Goal: Task Accomplishment & Management: Manage account settings

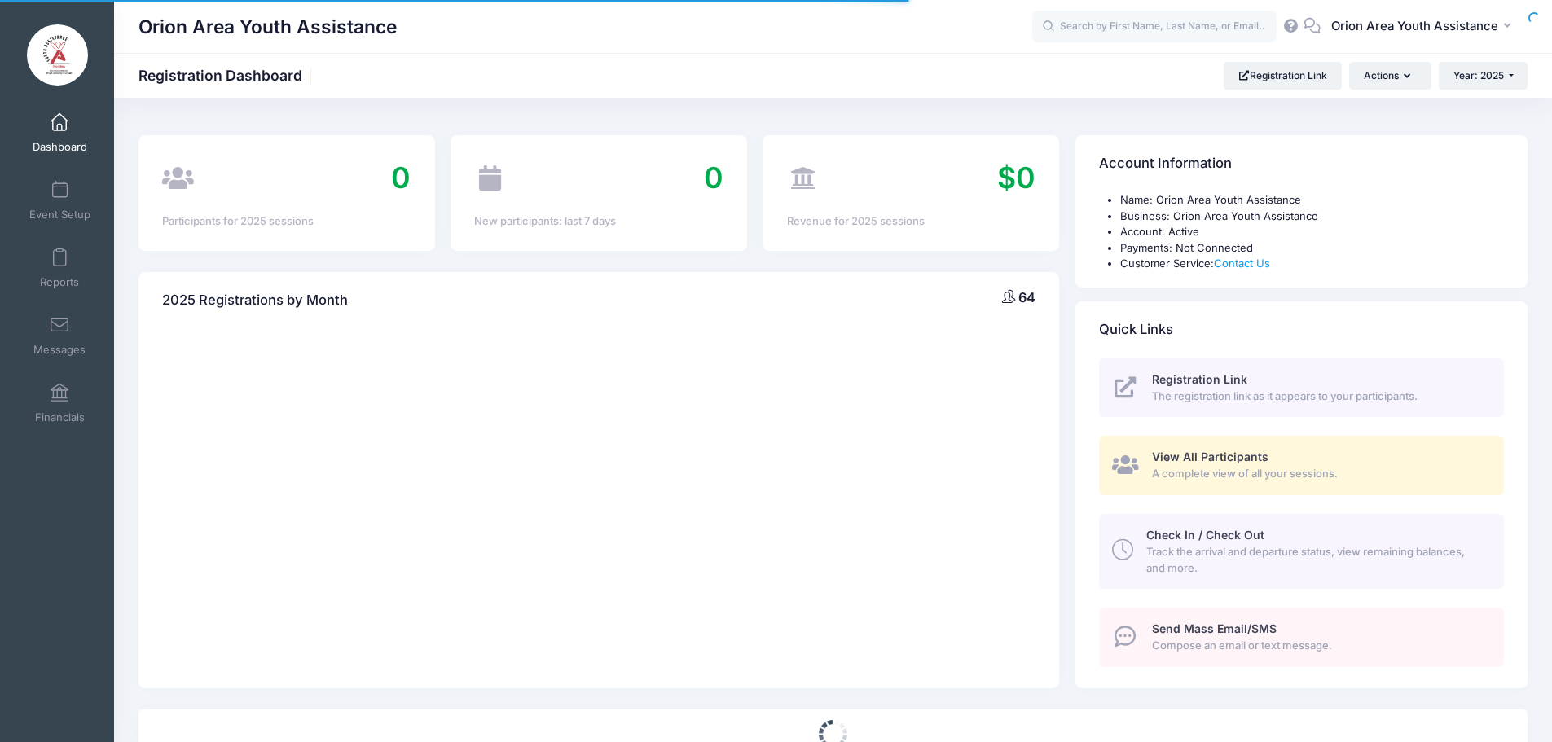
select select
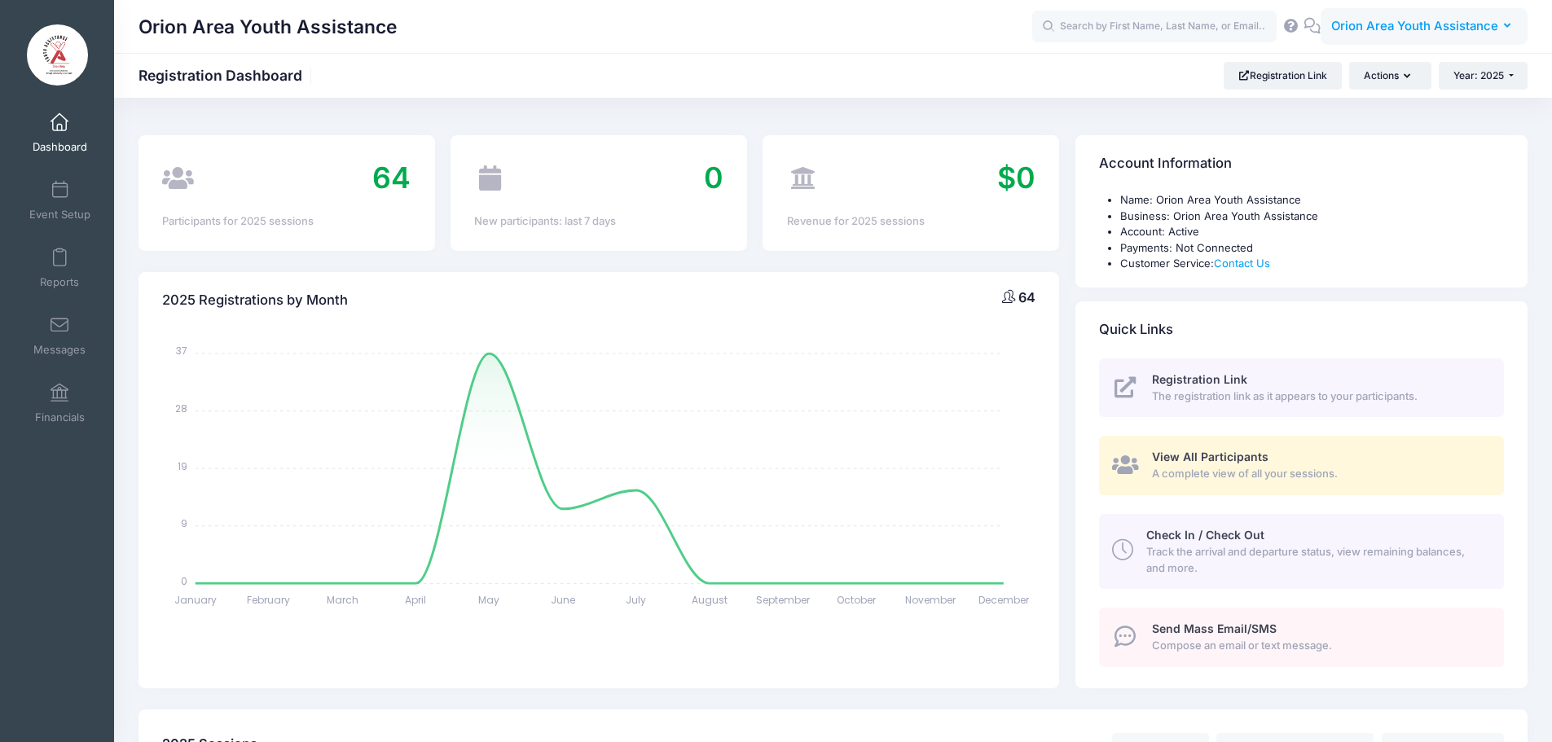
click at [1432, 37] on button "OY Orion Area Youth Assistance" at bounding box center [1424, 26] width 207 height 37
click at [1372, 69] on link "My Profile" at bounding box center [1416, 71] width 198 height 31
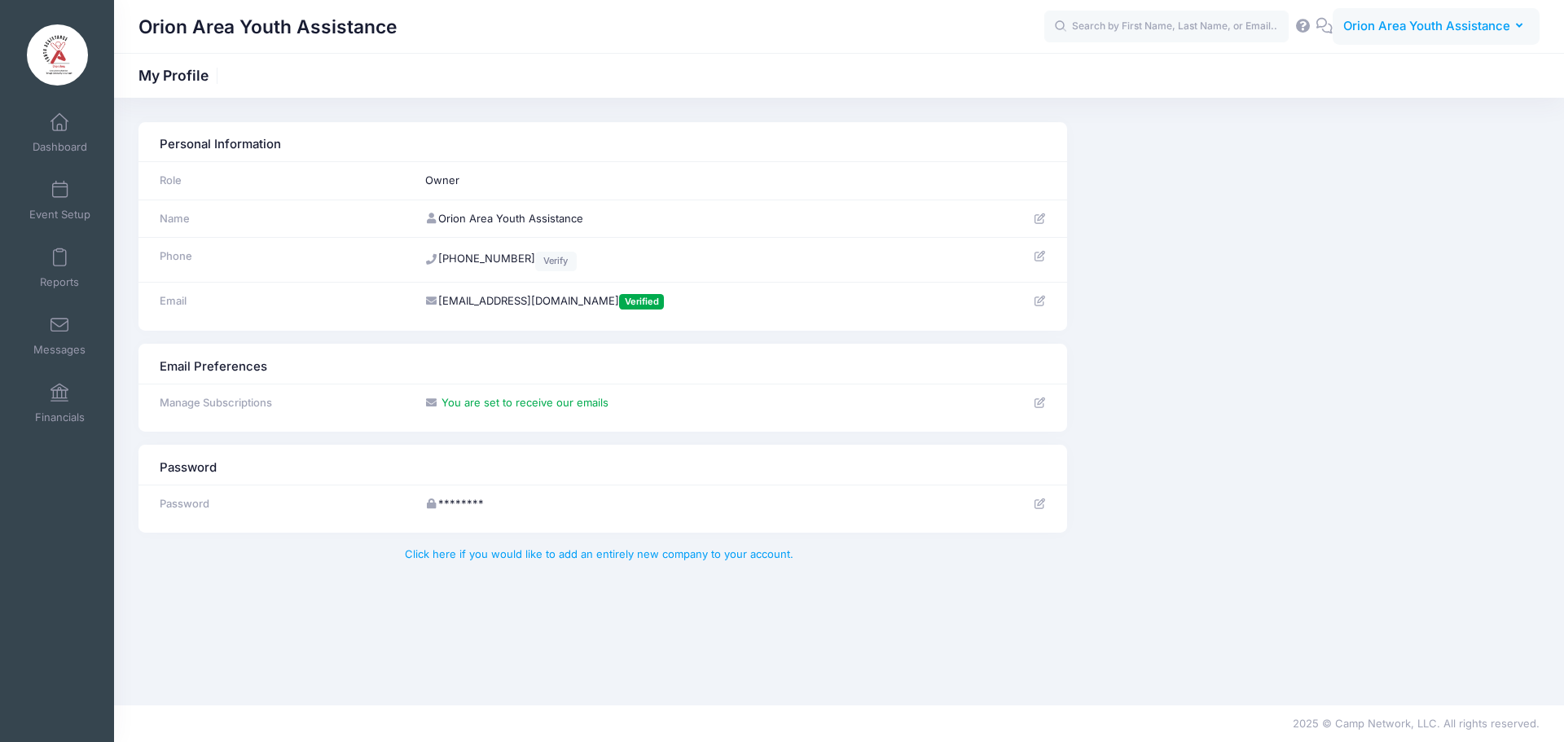
click at [1462, 24] on span "Orion Area Youth Assistance" at bounding box center [1426, 26] width 167 height 18
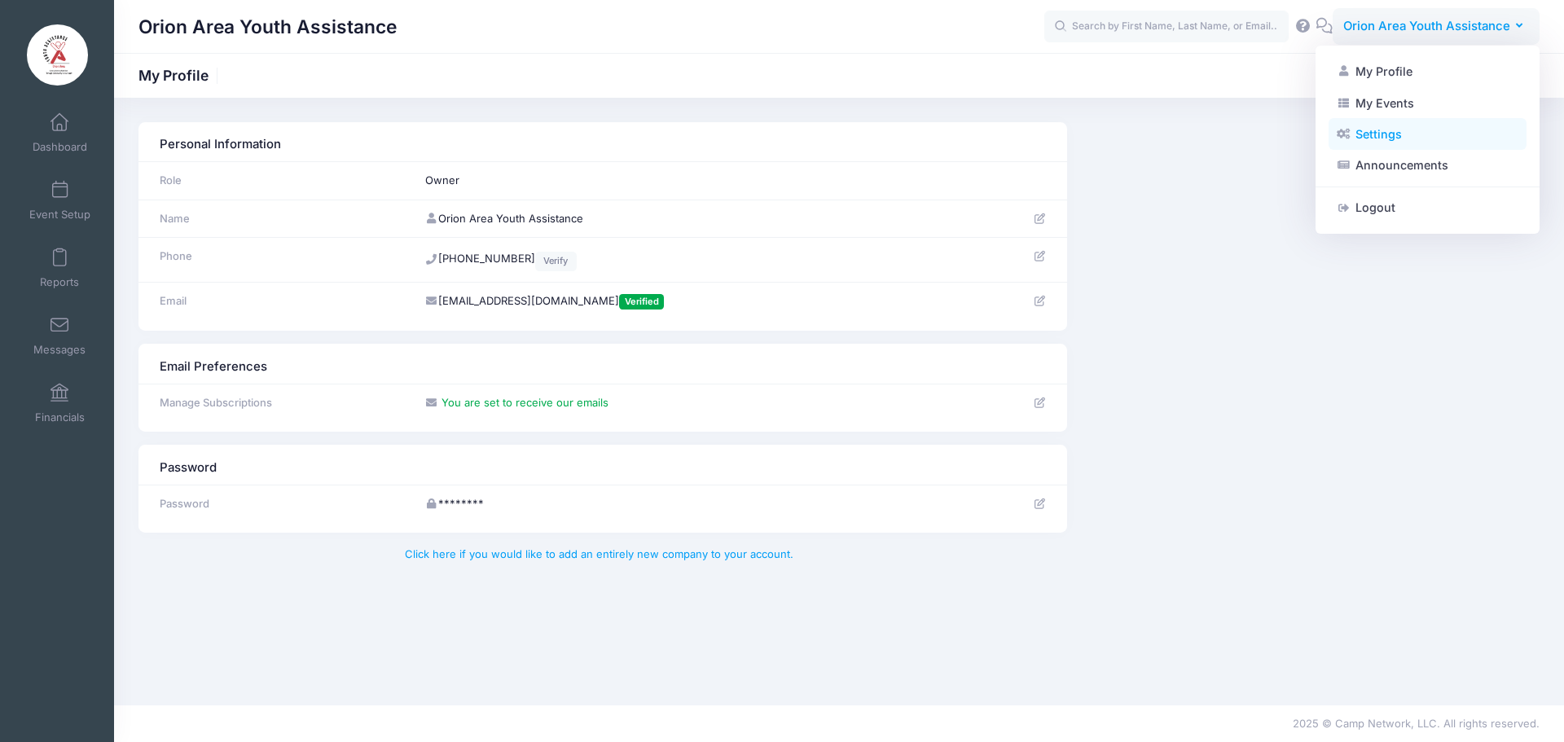
click at [1418, 128] on link "Settings" at bounding box center [1428, 134] width 198 height 31
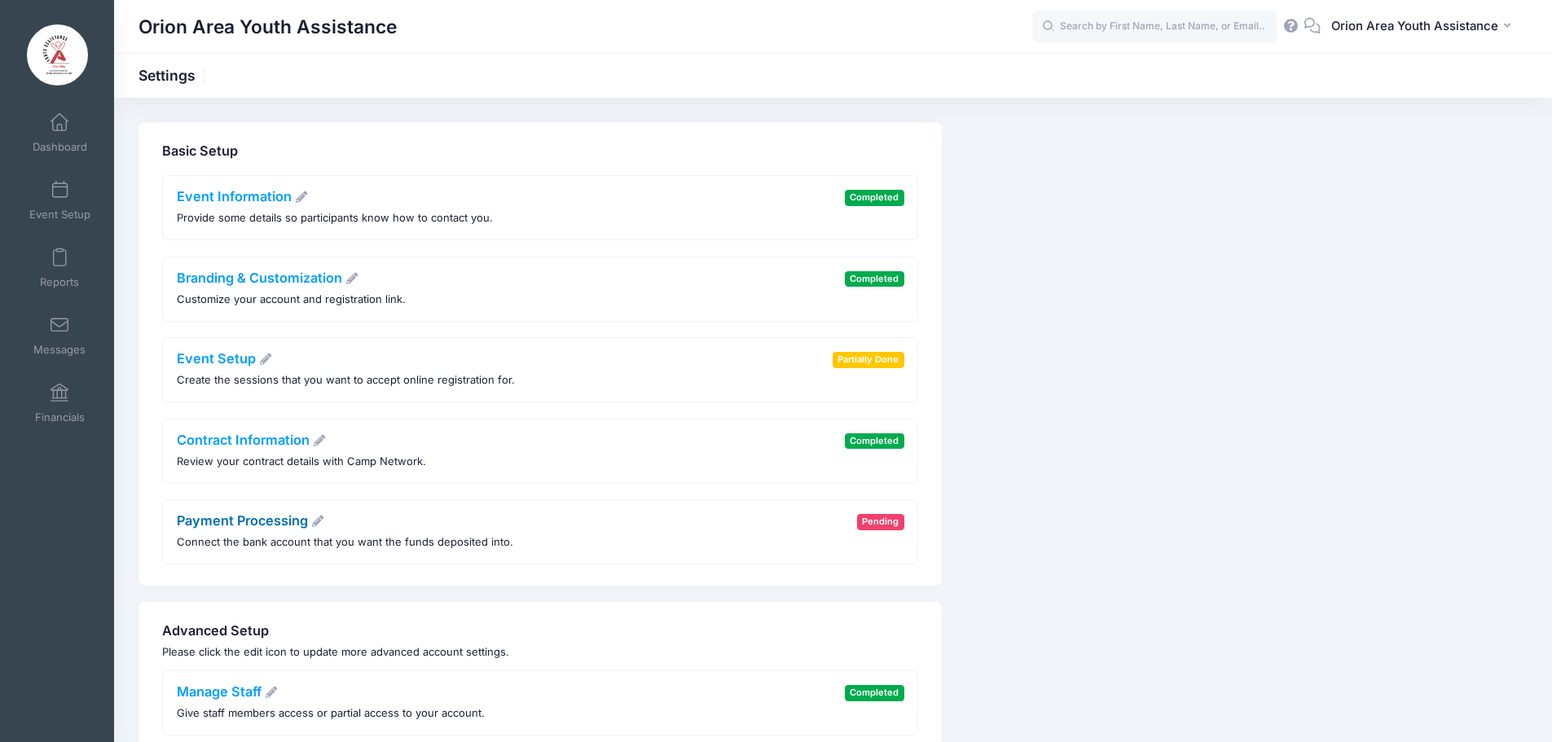
click at [259, 521] on link "Payment Processing" at bounding box center [251, 520] width 148 height 16
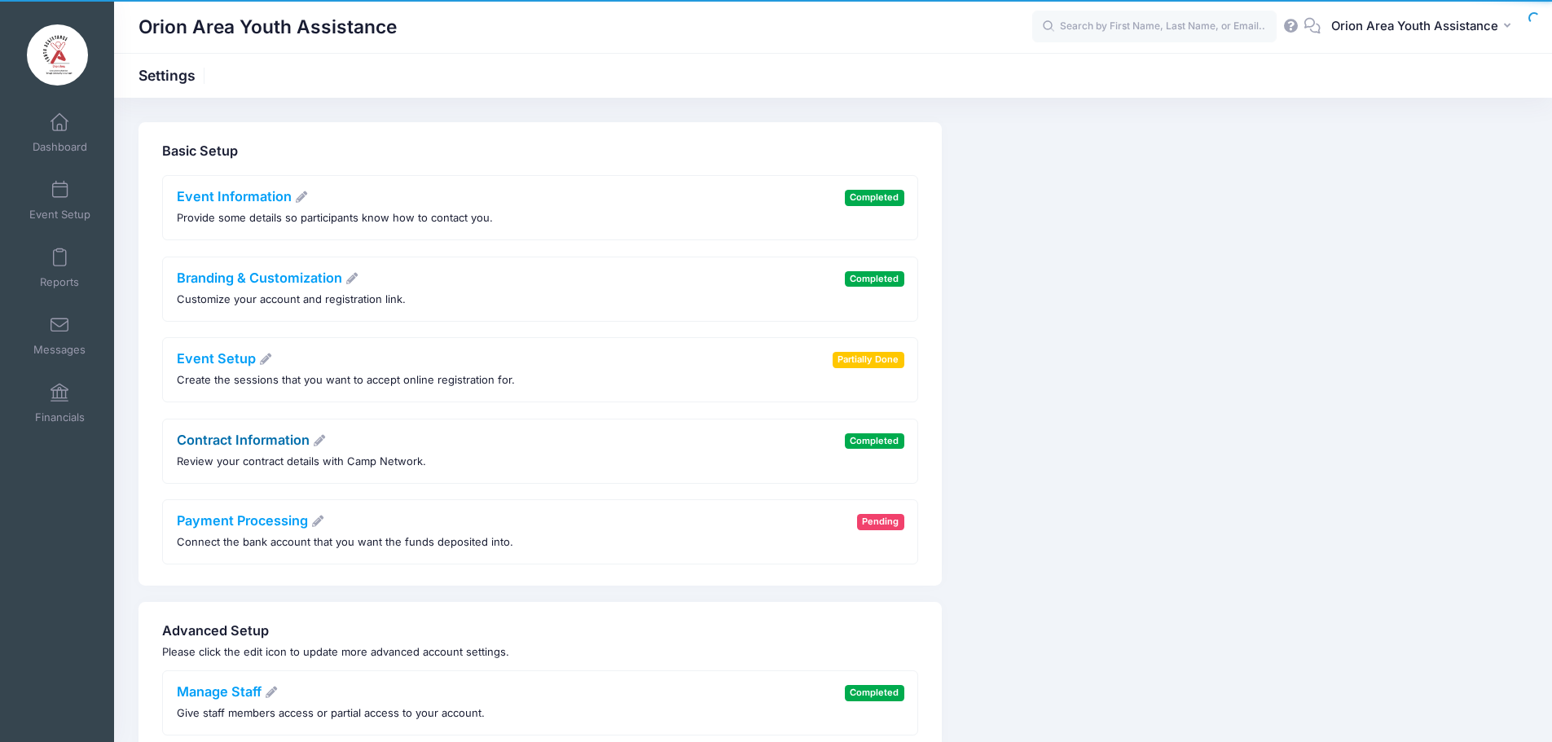
click at [286, 437] on link "Contract Information" at bounding box center [252, 440] width 150 height 16
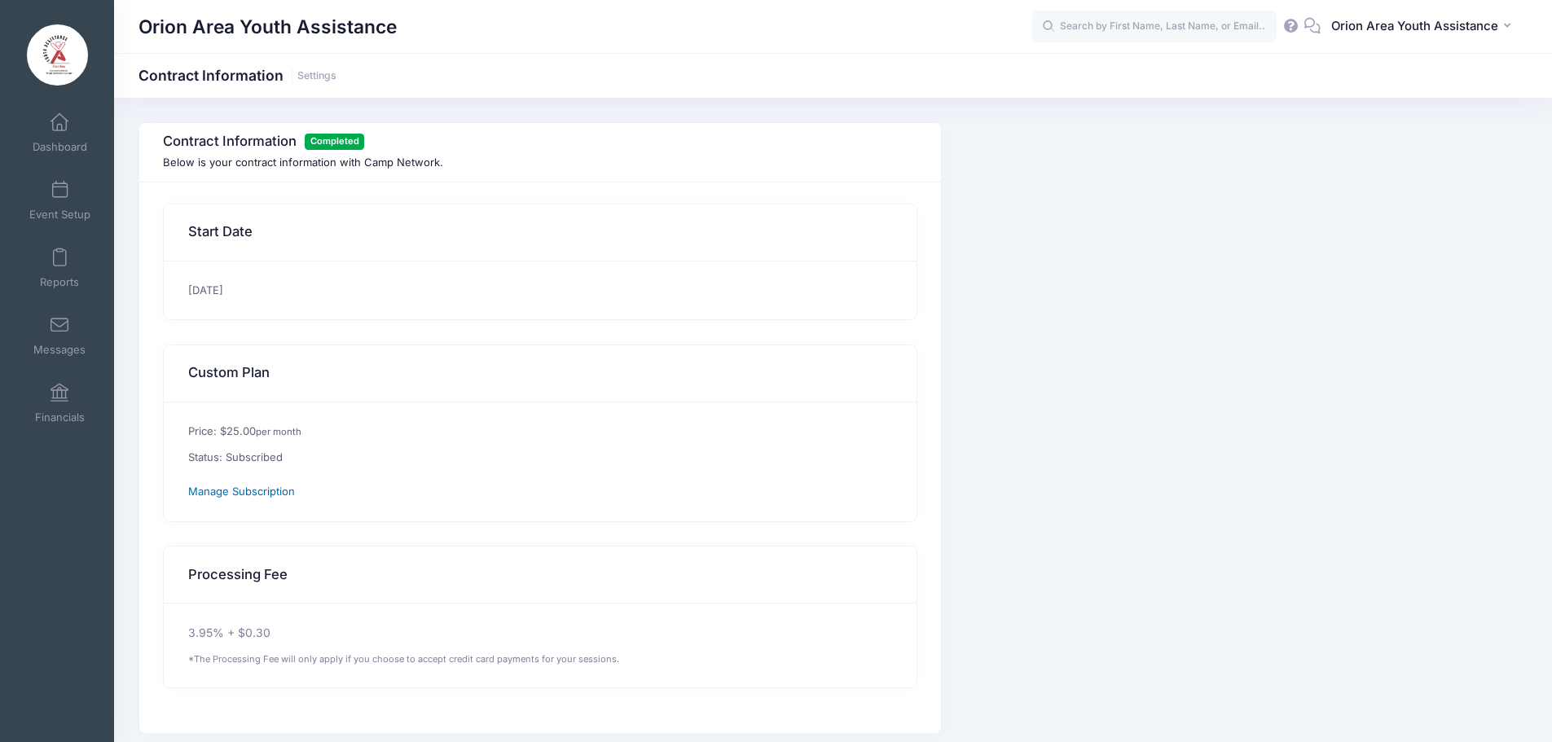
click at [266, 494] on span "Manage Subscription" at bounding box center [241, 491] width 107 height 13
